Goal: Submit feedback/report problem

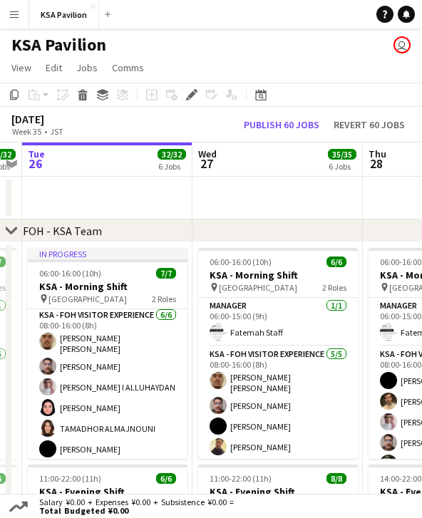
scroll to position [0, 317]
